Goal: Information Seeking & Learning: Learn about a topic

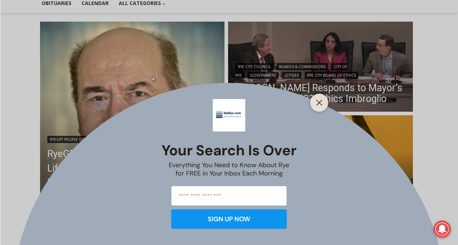
scroll to position [196, 0]
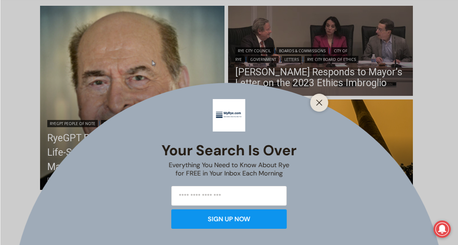
click at [325, 96] on div "Your Search is Over Everything You Need to Know About Rye for FREE in Your Inbo…" at bounding box center [229, 122] width 458 height 245
click at [322, 102] on icon "Close" at bounding box center [319, 103] width 6 height 6
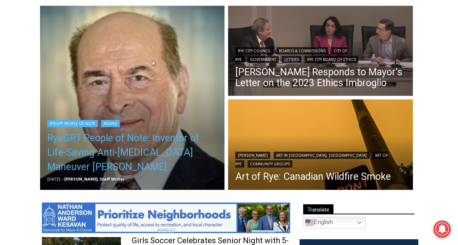
click at [123, 143] on link "RyeGPT People of Note: Inventor of Life-Saving Anti-[MEDICAL_DATA] Maneuver [PE…" at bounding box center [132, 152] width 170 height 43
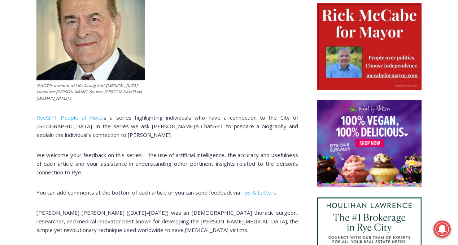
scroll to position [410, 0]
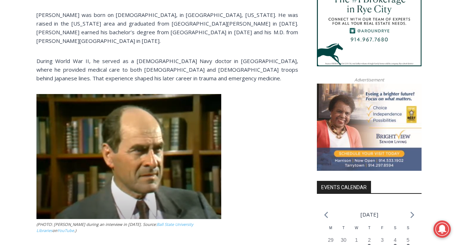
scroll to position [619, 0]
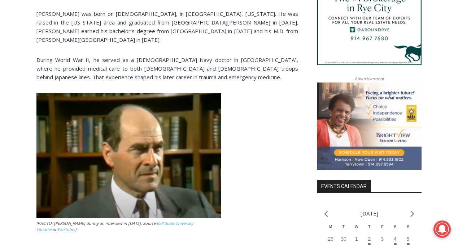
click at [237, 100] on div "(PHOTO: Inventor of Life-Saving Anti-[MEDICAL_DATA] Maneuver [PERSON_NAME]. Sou…" at bounding box center [167, 229] width 262 height 1013
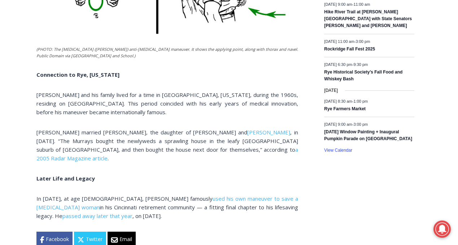
scroll to position [1109, 0]
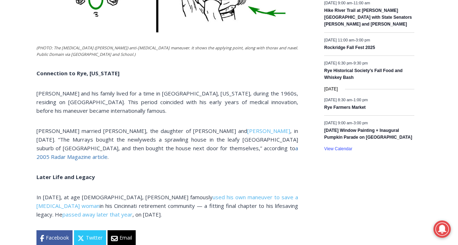
click at [194, 145] on span "a 2005 Radar Magazine article" at bounding box center [167, 153] width 262 height 16
